Goal: Task Accomplishment & Management: Use online tool/utility

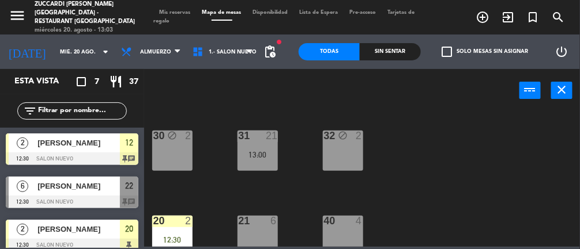
click at [261, 163] on div "31 21 13:00" at bounding box center [257, 151] width 40 height 40
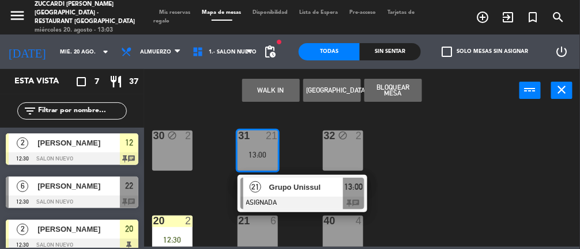
click at [447, 183] on div "30 block 2 31 21 13:00 21 Grupo Unissul ASIGNADA 13:00 chat 32 block 2 20 2 12:…" at bounding box center [365, 178] width 430 height 137
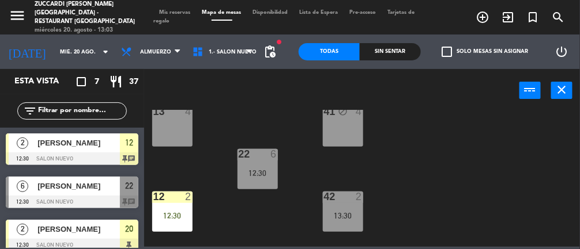
scroll to position [196, 0]
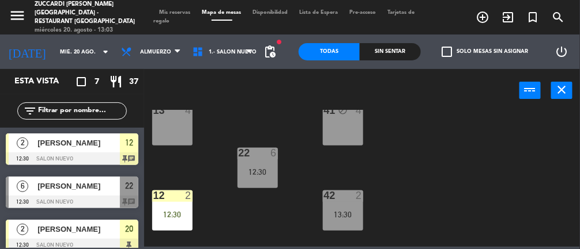
click at [254, 172] on div "12:30" at bounding box center [257, 172] width 40 height 8
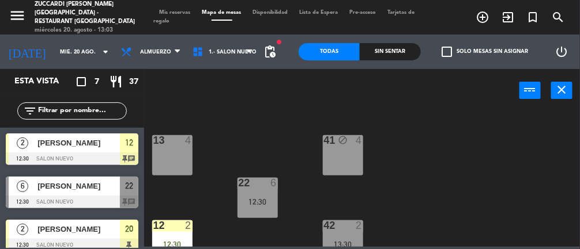
scroll to position [167, 0]
click at [255, 198] on div "12:30" at bounding box center [257, 202] width 40 height 8
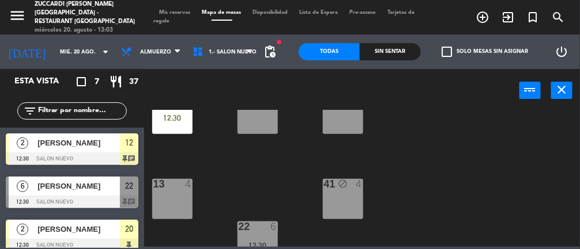
scroll to position [122, 0]
click at [255, 231] on div at bounding box center [257, 227] width 19 height 10
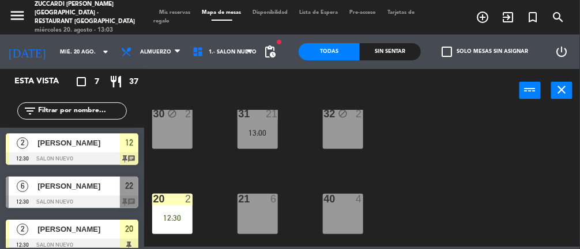
scroll to position [17, 0]
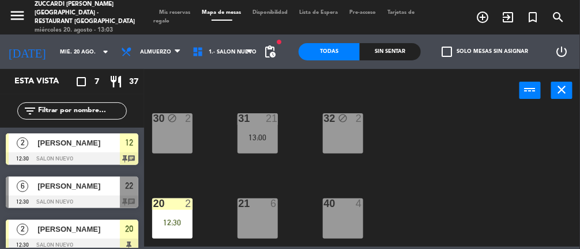
click at [241, 134] on div "13:00" at bounding box center [257, 138] width 40 height 8
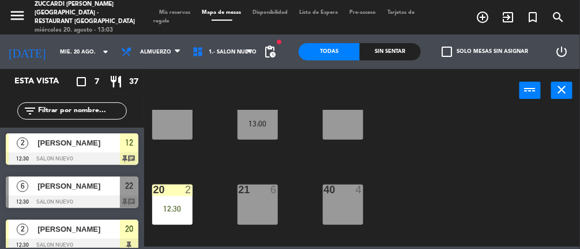
scroll to position [24, 0]
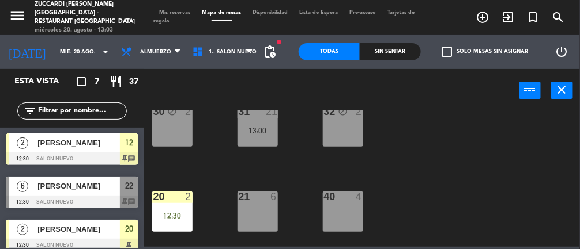
click at [254, 140] on div "31 21 13:00" at bounding box center [257, 127] width 40 height 40
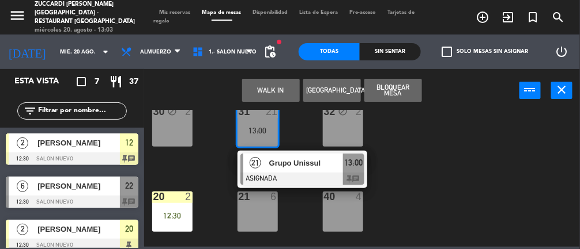
click at [321, 169] on div "Grupo Unissul" at bounding box center [305, 163] width 75 height 19
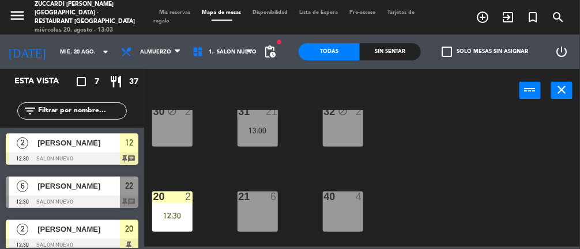
scroll to position [0, 0]
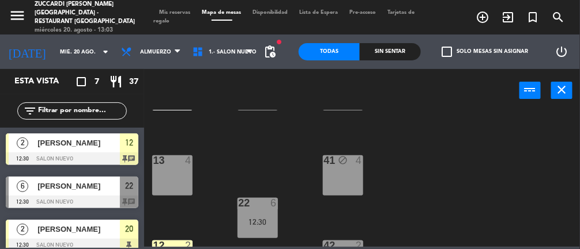
click at [249, 212] on div "22 6 12:30" at bounding box center [257, 218] width 40 height 40
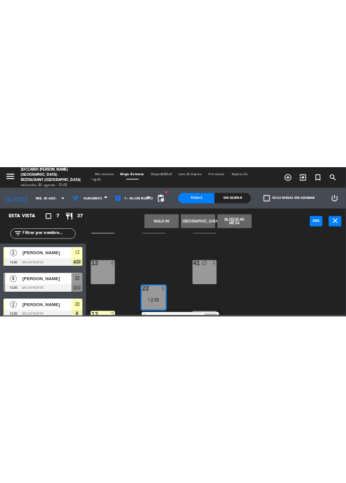
scroll to position [143, 0]
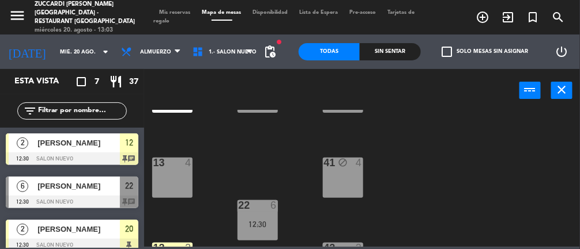
click at [480, 168] on div "30 block 2 31 21 13:00 32 block 2 20 2 12:30 21 6 40 4 13 4 41 block 4 22 6 12:…" at bounding box center [365, 178] width 430 height 137
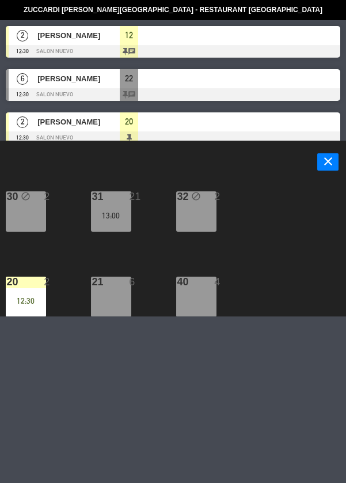
scroll to position [0, 0]
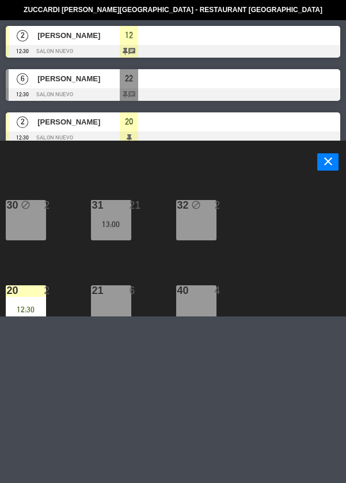
click at [109, 249] on div "21 6" at bounding box center [111, 305] width 40 height 40
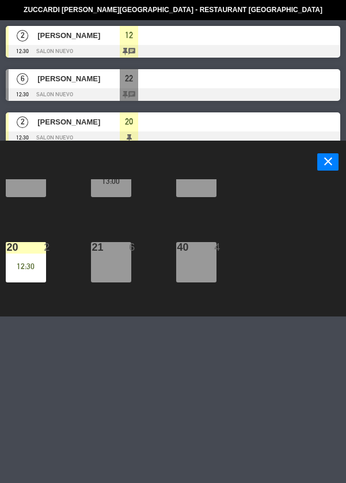
scroll to position [42, 0]
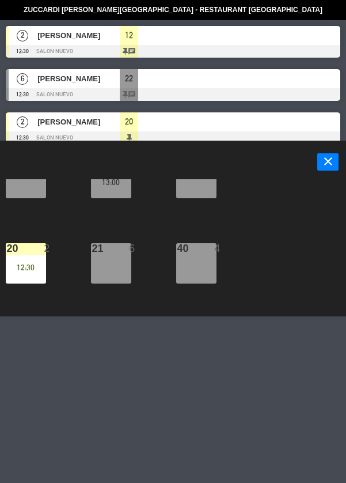
click at [118, 249] on div "21 6" at bounding box center [111, 263] width 40 height 40
click at [117, 249] on div "21 6" at bounding box center [111, 263] width 40 height 40
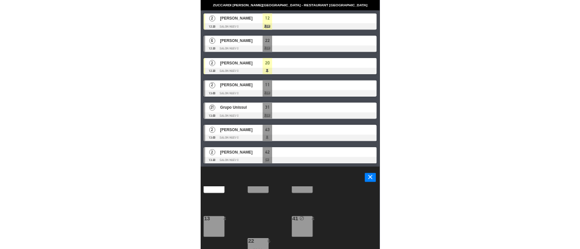
scroll to position [130, 0]
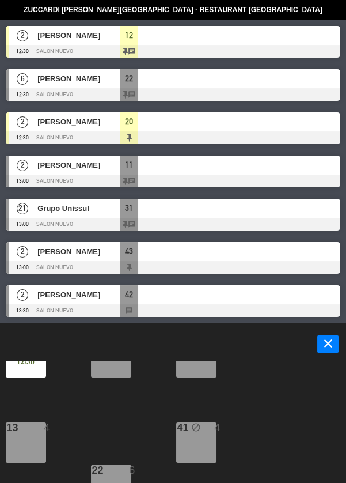
click at [118, 249] on div at bounding box center [110, 470] width 19 height 10
click at [119, 249] on div "21 6" at bounding box center [111, 357] width 40 height 40
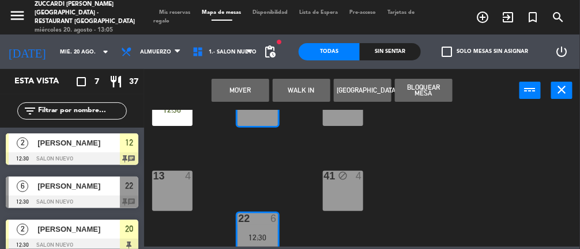
click at [247, 91] on button "Mover" at bounding box center [240, 90] width 58 height 23
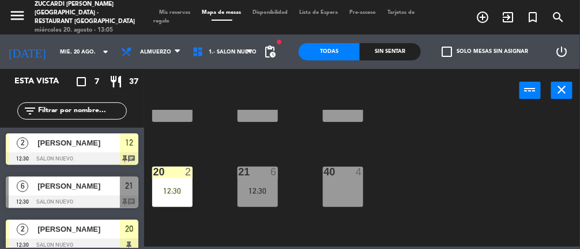
scroll to position [35, 0]
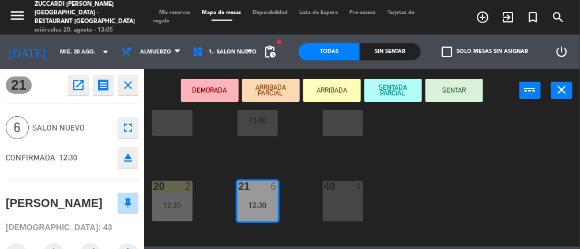
click at [341, 126] on div "32 block 2" at bounding box center [343, 116] width 40 height 40
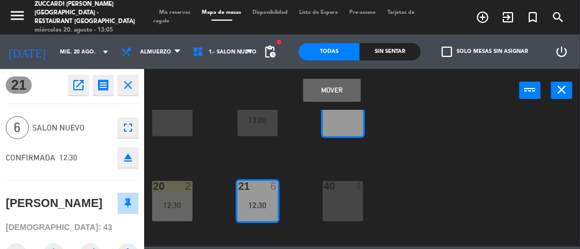
click at [339, 96] on button "Mover" at bounding box center [332, 90] width 58 height 23
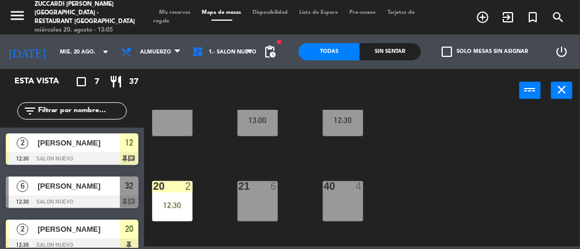
click at [252, 130] on div "31 21 13:00" at bounding box center [257, 116] width 40 height 40
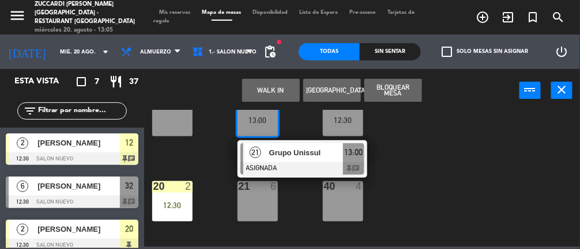
click at [260, 209] on div "21 6" at bounding box center [257, 202] width 40 height 40
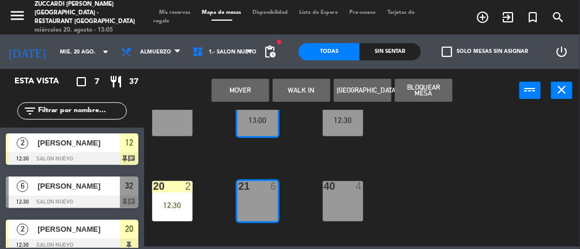
click at [258, 92] on button "Mover" at bounding box center [240, 90] width 58 height 23
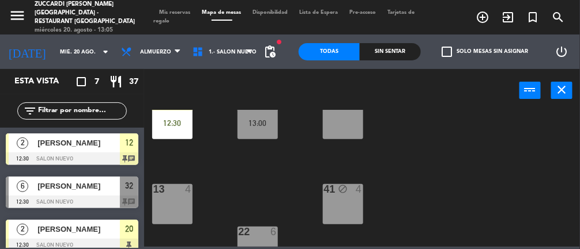
click at [247, 118] on div "21 21 13:00" at bounding box center [257, 119] width 40 height 40
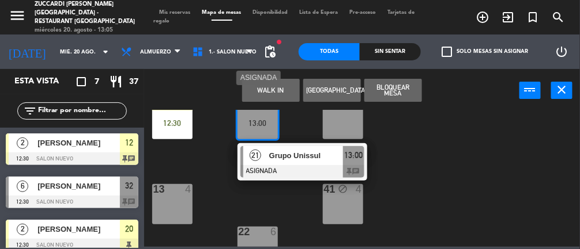
scroll to position [127, 0]
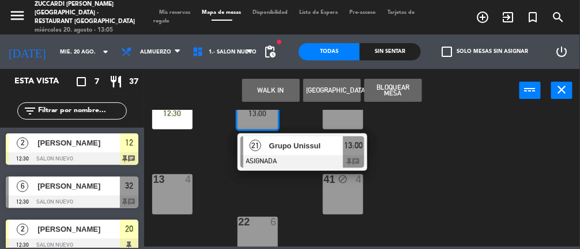
click at [254, 237] on div "22 6" at bounding box center [257, 237] width 40 height 40
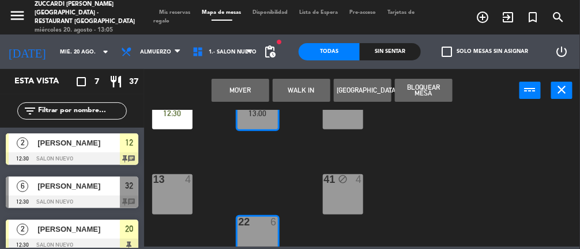
click at [251, 89] on button "Mover" at bounding box center [240, 90] width 58 height 23
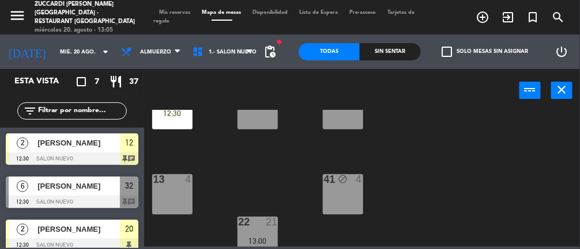
click at [440, 167] on div "30 block 2 31 2 32 block 6 12:30 20 2 12:30 21 6 40 4 13 4 41 block 4 22 21 13:…" at bounding box center [365, 178] width 430 height 137
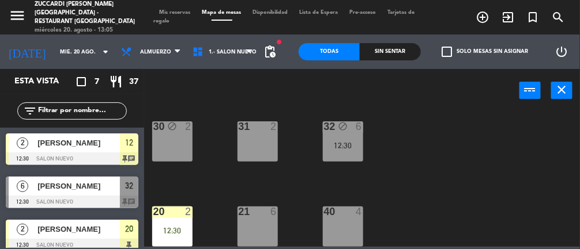
scroll to position [10, 0]
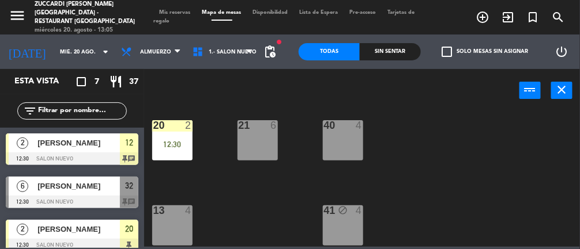
click at [169, 144] on div "12:30" at bounding box center [172, 145] width 40 height 8
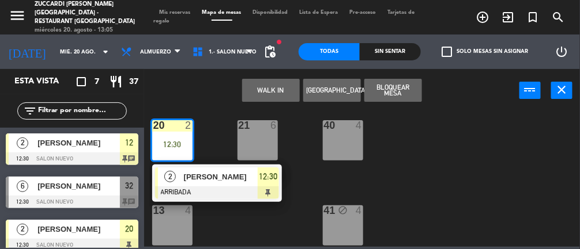
scroll to position [94, 0]
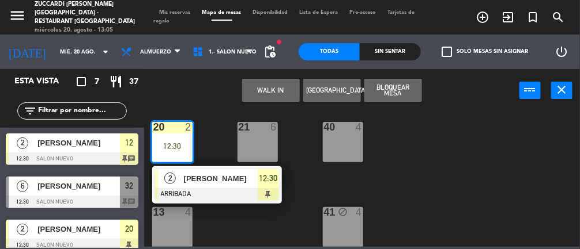
click at [204, 182] on span "[PERSON_NAME]" at bounding box center [221, 179] width 74 height 12
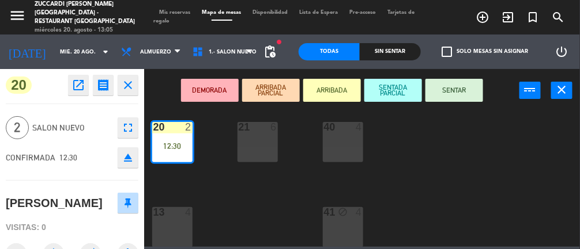
click at [468, 92] on button "SENTAR" at bounding box center [454, 90] width 58 height 23
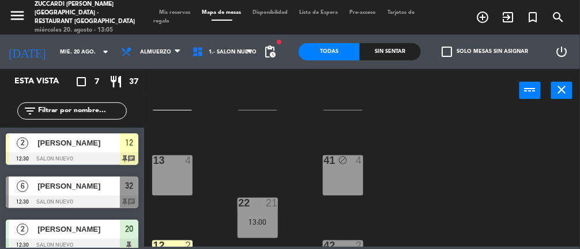
scroll to position [167, 0]
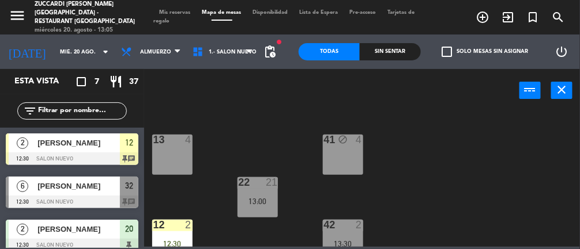
click at [169, 167] on div "13 4" at bounding box center [172, 155] width 40 height 40
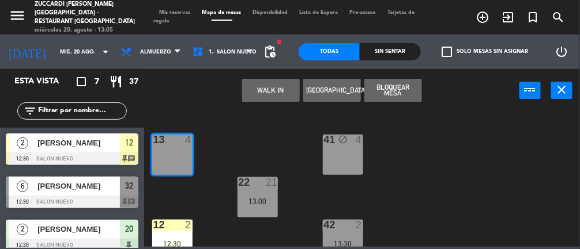
click at [469, 169] on div "30 block 2 31 2 32 block 6 12:30 20 2 12:30 21 6 40 4 13 4 41 block 4 22 21 13:…" at bounding box center [365, 178] width 430 height 137
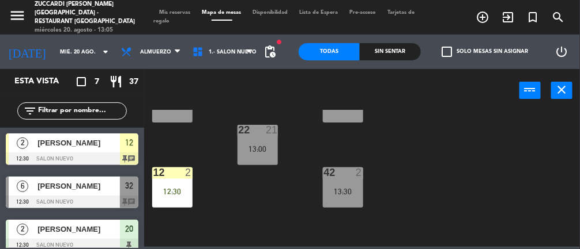
scroll to position [218, 0]
click at [168, 189] on div "12:30" at bounding box center [172, 192] width 40 height 8
click at [468, 167] on div "30 block 2 31 2 32 block 6 12:30 20 2 12:30 21 6 40 4 13 4 41 block 4 22 21 13:…" at bounding box center [365, 178] width 430 height 137
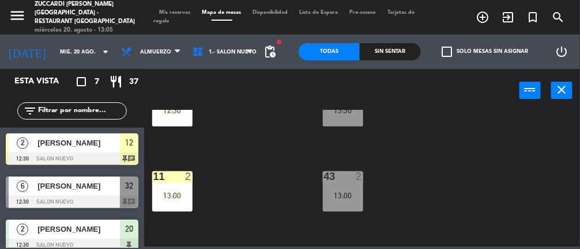
scroll to position [301, 0]
click at [342, 191] on div "13:00" at bounding box center [343, 195] width 40 height 8
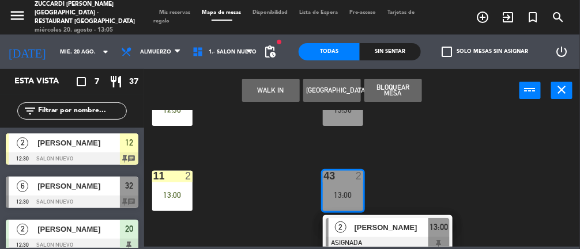
click at [445, 156] on div "30 block 2 31 2 32 block 6 12:30 20 2 12:30 21 6 40 4 13 4 41 block 4 22 21 13:…" at bounding box center [365, 178] width 430 height 137
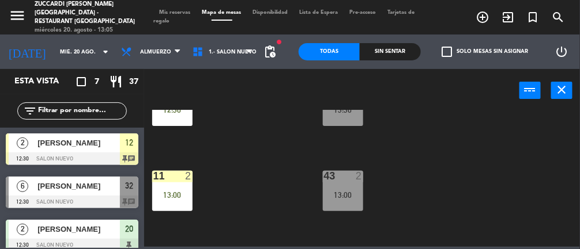
click at [173, 191] on div "13:00" at bounding box center [172, 195] width 40 height 8
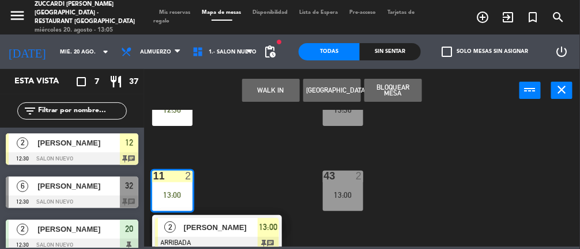
click at [453, 156] on div "30 block 2 31 2 32 block 6 12:30 20 2 12:30 21 6 40 4 13 4 41 block 4 22 21 13:…" at bounding box center [365, 178] width 430 height 137
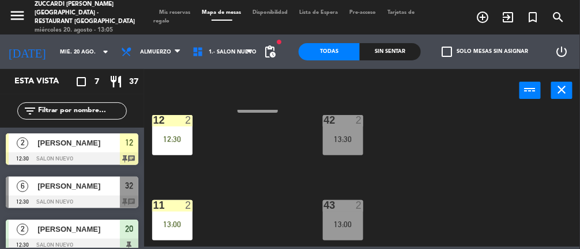
scroll to position [273, 0]
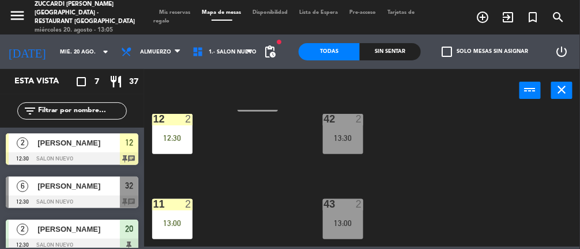
click at [170, 139] on div "12:30" at bounding box center [172, 138] width 40 height 8
click at [459, 158] on div "30 block 2 31 2 32 block 6 12:30 20 2 12:30 21 6 40 4 13 4 41 block 4 22 21 13:…" at bounding box center [365, 178] width 430 height 137
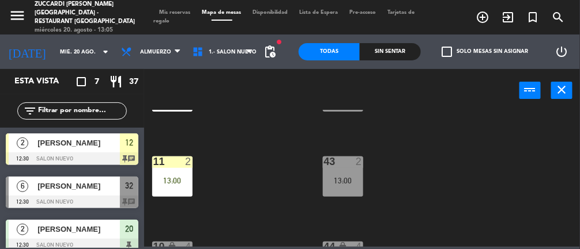
scroll to position [320, 0]
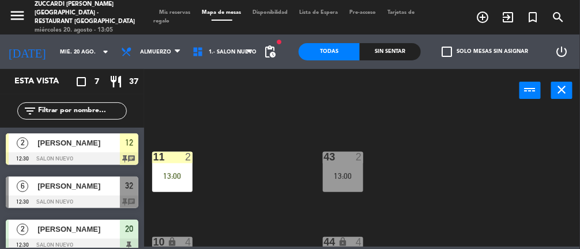
click at [168, 173] on div "13:00" at bounding box center [172, 176] width 40 height 8
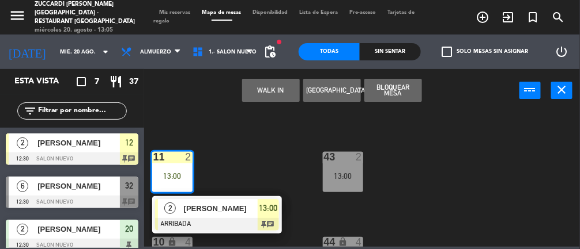
click at [450, 154] on div "30 block 2 31 2 32 block 6 12:30 20 2 12:30 21 6 40 4 13 4 41 block 4 22 21 13:…" at bounding box center [365, 178] width 430 height 137
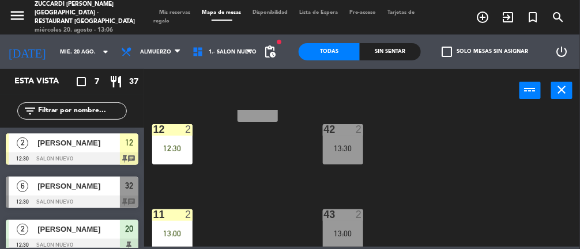
scroll to position [260, 0]
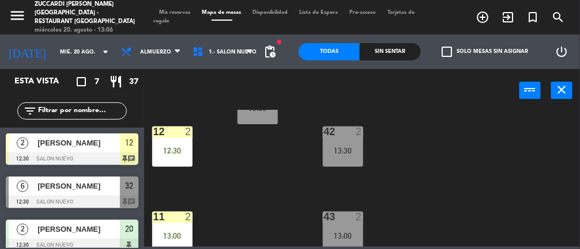
click at [345, 229] on div "43 2 13:00" at bounding box center [343, 232] width 40 height 40
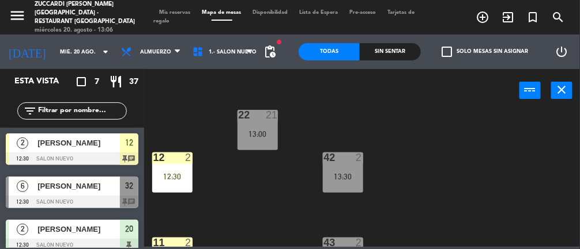
scroll to position [235, 0]
click at [349, 243] on div at bounding box center [342, 242] width 19 height 10
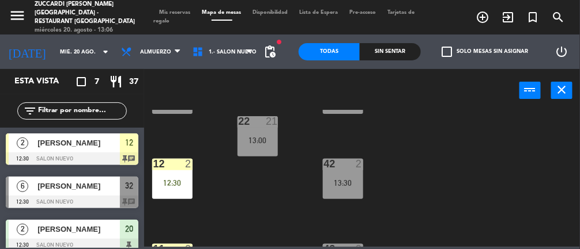
scroll to position [230, 0]
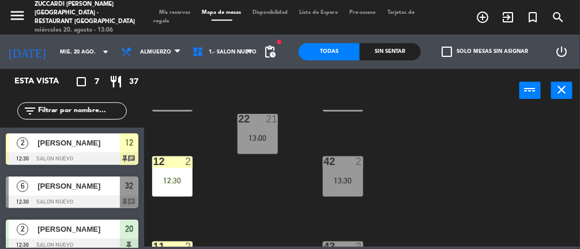
click at [344, 243] on div at bounding box center [342, 247] width 19 height 10
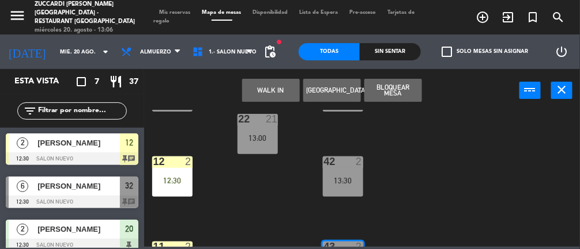
click at [162, 110] on div "13 4" at bounding box center [172, 91] width 40 height 40
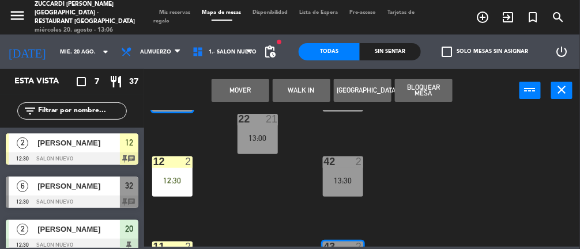
click at [237, 90] on button "Mover" at bounding box center [240, 90] width 58 height 23
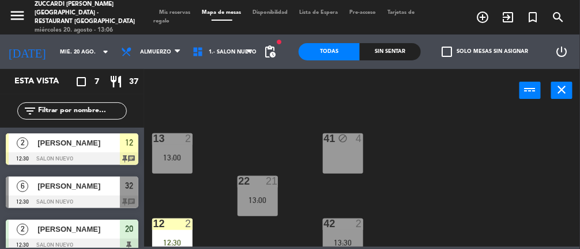
scroll to position [167, 0]
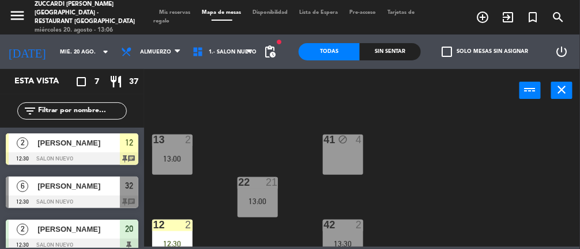
click at [164, 155] on div "13:00" at bounding box center [172, 159] width 40 height 8
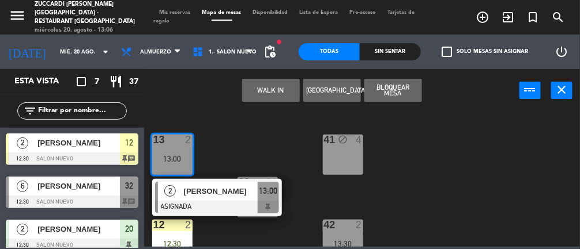
click at [442, 181] on div "30 block 2 31 2 32 block 6 12:30 20 2 12:30 21 6 40 4 13 2 13:00 2 [PERSON_NAME…" at bounding box center [365, 178] width 430 height 137
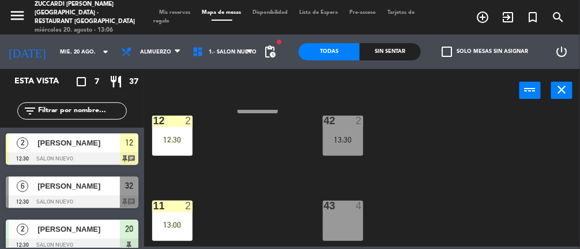
scroll to position [303, 0]
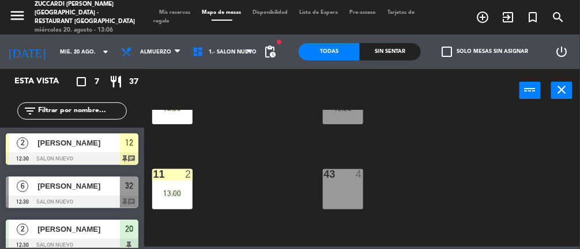
click at [346, 189] on div "43 4" at bounding box center [343, 189] width 40 height 40
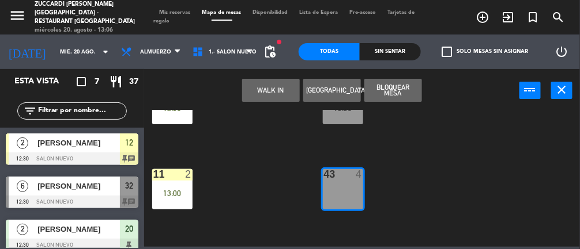
click at [436, 150] on div "30 block 2 31 2 32 block 6 12:30 20 2 12:30 21 6 40 4 13 2 13:00 41 block 4 22 …" at bounding box center [365, 178] width 430 height 137
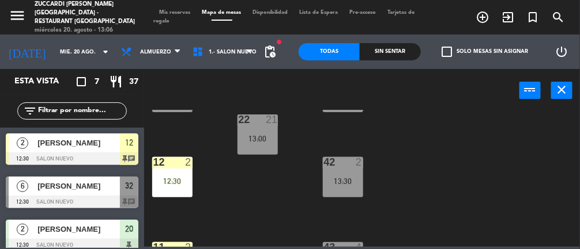
scroll to position [230, 0]
click at [345, 182] on div "13:30" at bounding box center [343, 181] width 40 height 8
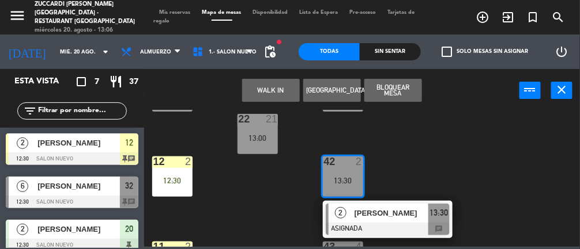
click at [436, 149] on div "30 block 2 31 2 32 block 6 12:30 20 2 12:30 21 6 40 4 13 2 13:00 41 block 4 22 …" at bounding box center [365, 178] width 430 height 137
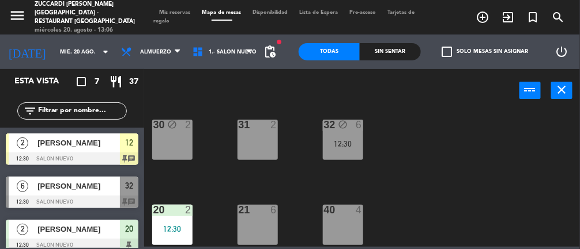
scroll to position [0, 0]
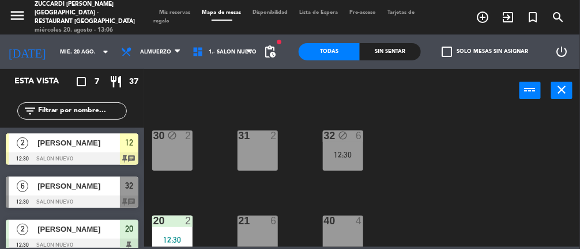
click at [346, 165] on div "32 block 6 12:30" at bounding box center [343, 151] width 40 height 40
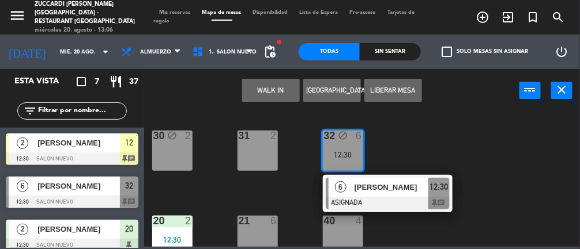
click at [449, 135] on div "30 block 2 31 2 32 block 6 12:30 6 [PERSON_NAME] ASIGNADA 12:30 chat 20 2 12:30…" at bounding box center [365, 178] width 430 height 137
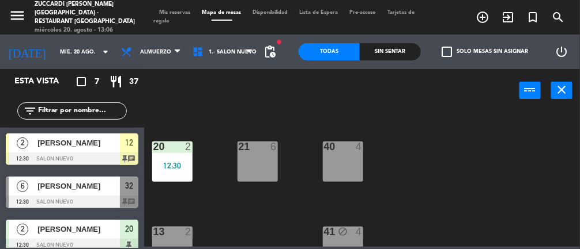
scroll to position [75, 0]
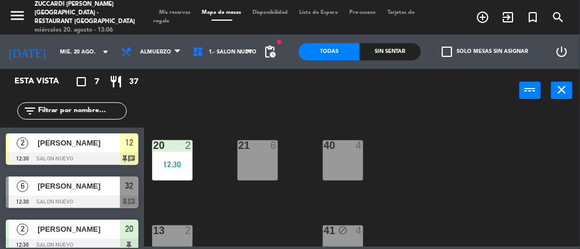
click at [162, 162] on div "12:30" at bounding box center [172, 165] width 40 height 8
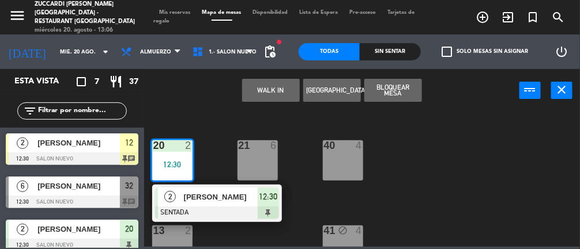
click at [467, 161] on div "30 block 2 31 2 32 block 6 12:30 20 2 12:30 2 [PERSON_NAME] SENTADA 12:30 21 6 …" at bounding box center [365, 178] width 430 height 137
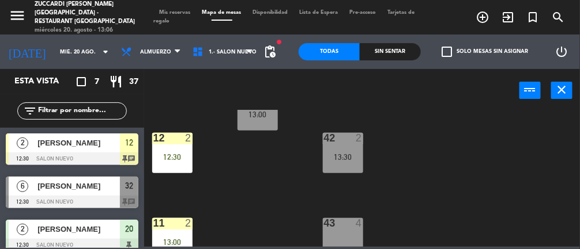
scroll to position [312, 0]
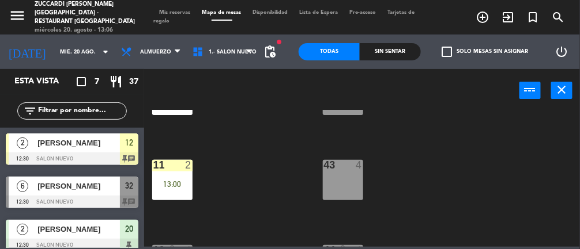
click at [160, 177] on div "11 2 13:00" at bounding box center [172, 180] width 40 height 40
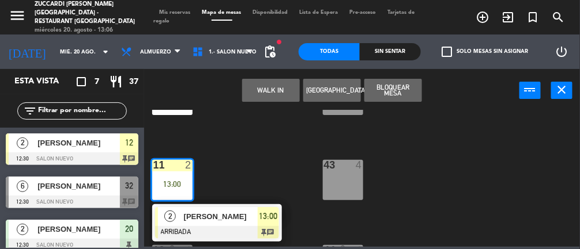
click at [195, 214] on span "[PERSON_NAME]" at bounding box center [221, 217] width 74 height 12
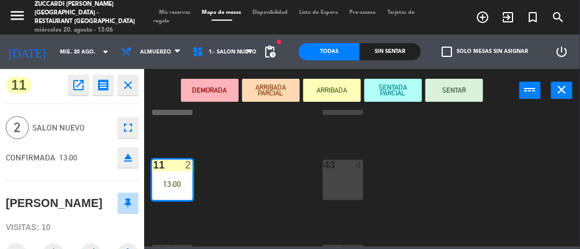
click at [460, 91] on button "SENTAR" at bounding box center [454, 90] width 58 height 23
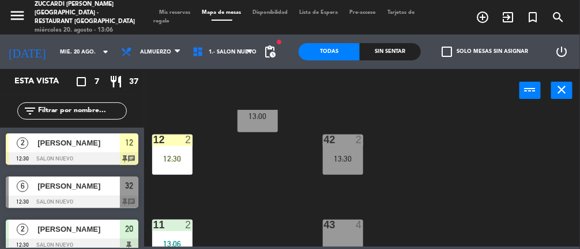
scroll to position [251, 0]
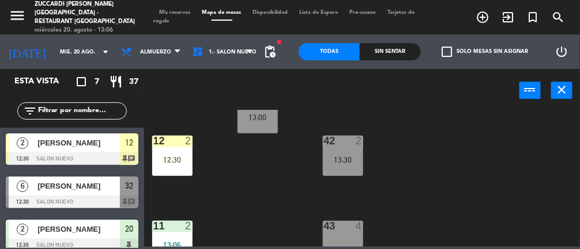
click at [164, 149] on div "12 2 12:30" at bounding box center [172, 156] width 40 height 40
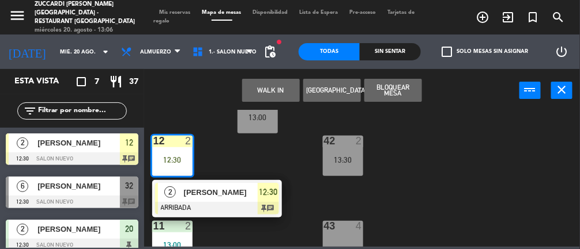
click at [481, 167] on div "30 block 2 31 2 32 block 6 12:30 20 2 12:30 21 6 40 4 13 2 13:00 41 block 4 22 …" at bounding box center [365, 178] width 430 height 137
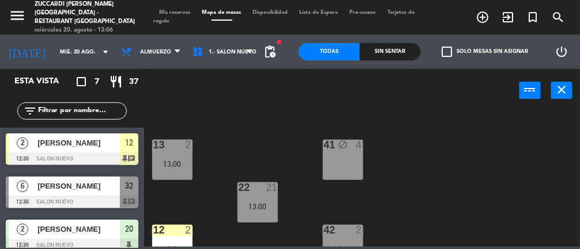
scroll to position [158, 0]
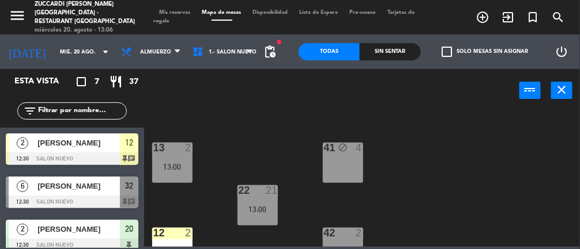
click at [172, 163] on div "13:00" at bounding box center [172, 167] width 40 height 8
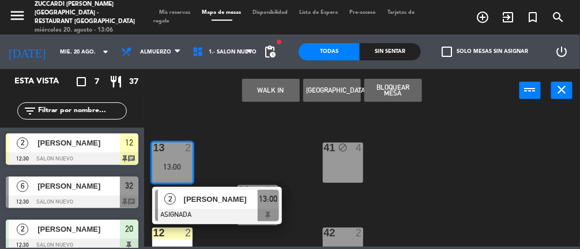
click at [196, 207] on div "[PERSON_NAME]" at bounding box center [220, 199] width 75 height 19
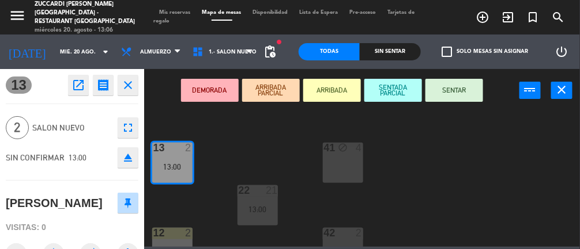
click at [467, 88] on button "SENTAR" at bounding box center [454, 90] width 58 height 23
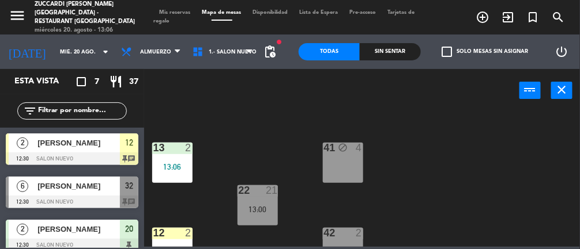
scroll to position [24, 0]
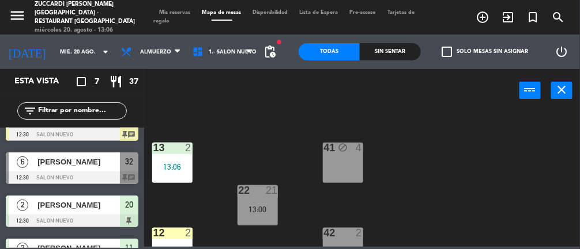
click at [468, 164] on div "30 block 2 31 2 32 block 6 12:30 20 2 12:30 21 6 40 4 13 2 13:06 41 block 4 22 …" at bounding box center [365, 178] width 430 height 137
